Goal: Transaction & Acquisition: Purchase product/service

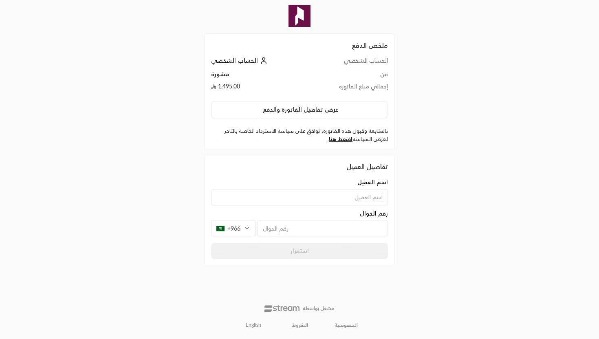
click at [314, 200] on input at bounding box center [299, 197] width 177 height 16
click at [235, 228] on div "+966" at bounding box center [233, 228] width 45 height 16
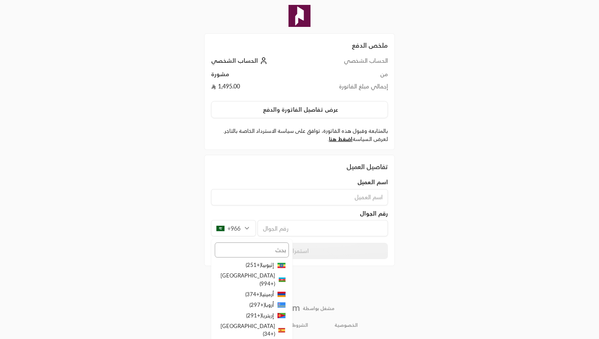
click at [263, 247] on input "text" at bounding box center [252, 250] width 74 height 15
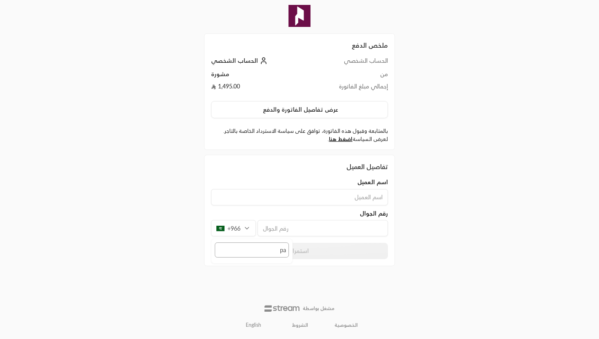
type input "p"
type input "فل"
click at [278, 277] on icon at bounding box center [280, 276] width 4 height 5
click at [314, 201] on input at bounding box center [299, 197] width 177 height 16
type input "»"
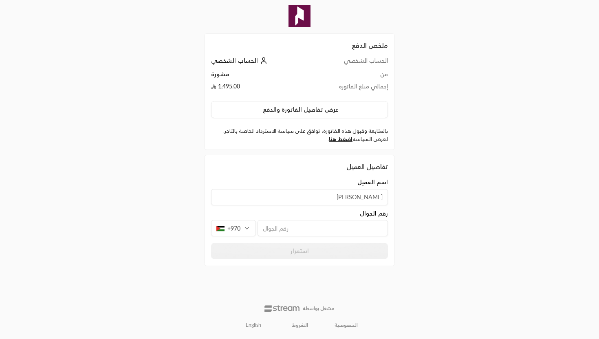
type input "[PERSON_NAME]"
click at [302, 230] on input "tel" at bounding box center [323, 228] width 130 height 16
paste input "598755325"
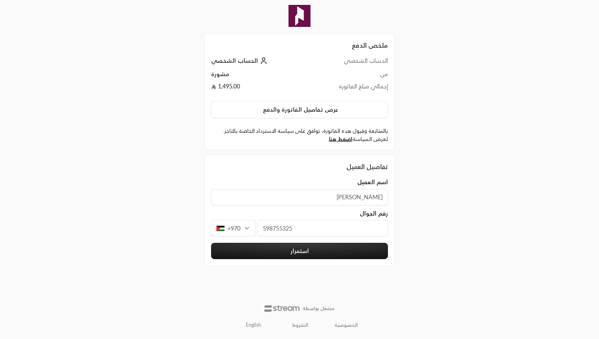
type input "598755325"
click at [385, 224] on div "ملخص الدفع الحساب الشخصي الحساب الشخصي من مشورة إجمالي مبلغ الفاتورة 1,495.00 ع…" at bounding box center [300, 169] width 300 height 339
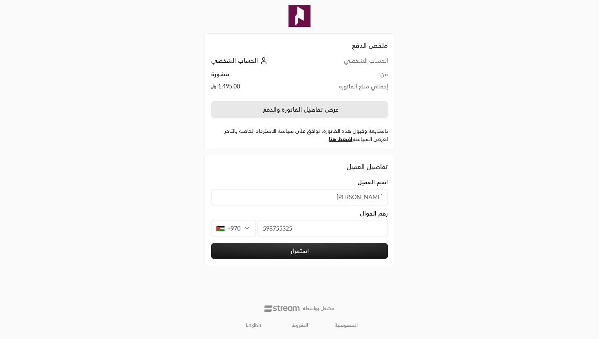
click at [315, 109] on button "عرض تفاصيل الفاتورة والدفع" at bounding box center [299, 109] width 177 height 17
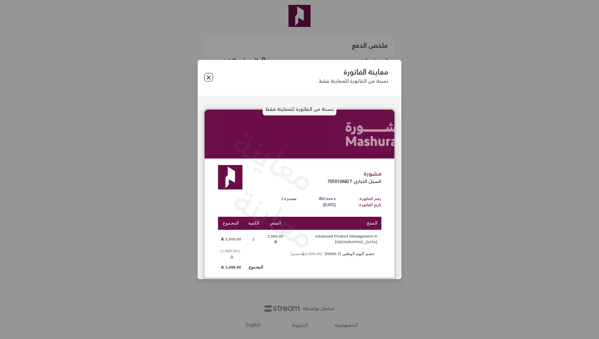
click at [210, 82] on button "Close" at bounding box center [208, 77] width 9 height 9
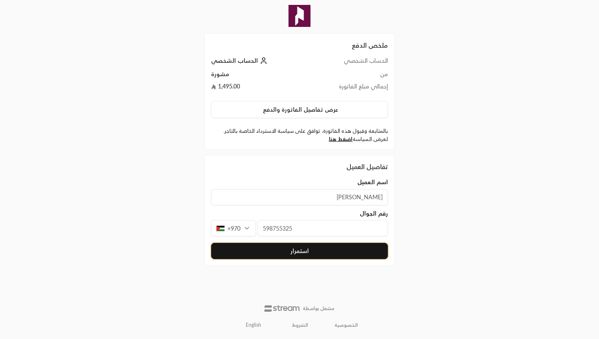
click at [227, 254] on button "استمرار" at bounding box center [299, 251] width 177 height 16
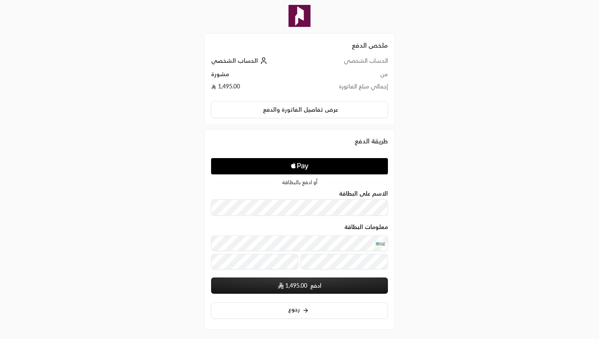
click at [292, 287] on span "1,495.00" at bounding box center [296, 286] width 22 height 8
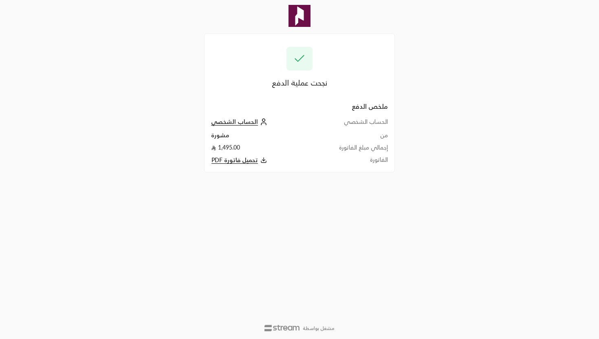
click at [252, 161] on span "تحميل فاتورة PDF" at bounding box center [235, 160] width 46 height 7
click at [250, 121] on span "الحساب الشخصي" at bounding box center [234, 121] width 47 height 7
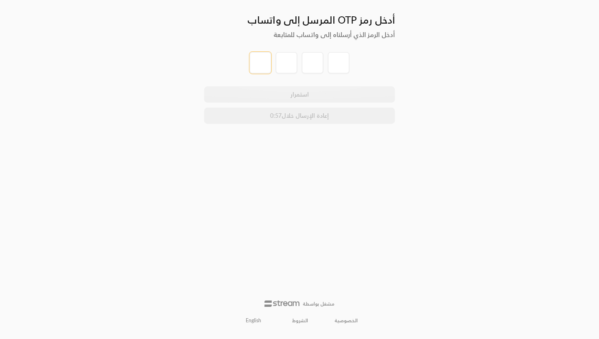
click at [265, 62] on input "tel" at bounding box center [260, 62] width 21 height 21
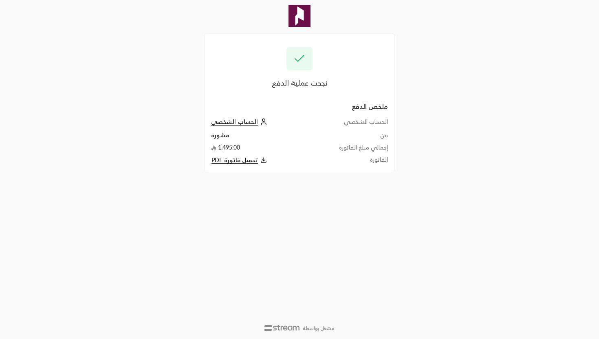
click at [303, 13] on img at bounding box center [300, 16] width 22 height 22
click at [33, 37] on div "نجحت عملية الدفع ملخص الدفع الحساب الشخصي الحساب الشخصي من مشورة إجمالي مبلغ ال…" at bounding box center [299, 169] width 599 height 339
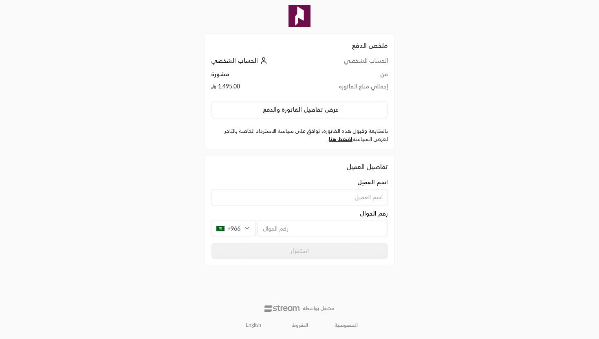
click at [301, 20] on img at bounding box center [300, 16] width 22 height 22
